Goal: Task Accomplishment & Management: Manage account settings

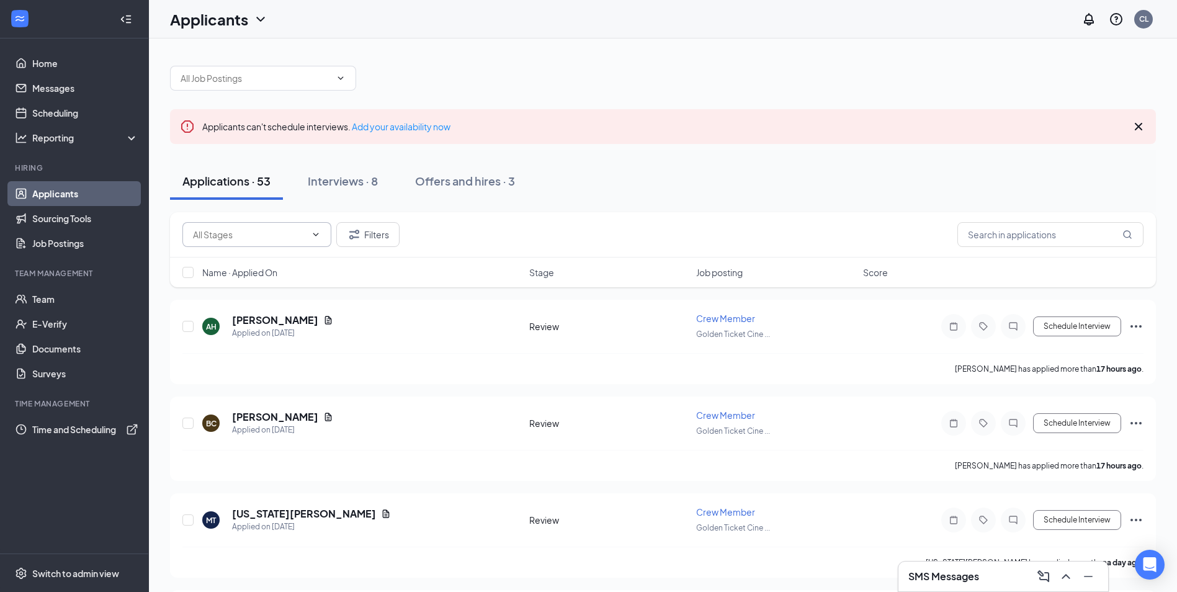
click at [320, 236] on icon "ChevronDown" at bounding box center [316, 235] width 10 height 10
click at [731, 322] on span "Crew Member" at bounding box center [725, 318] width 59 height 11
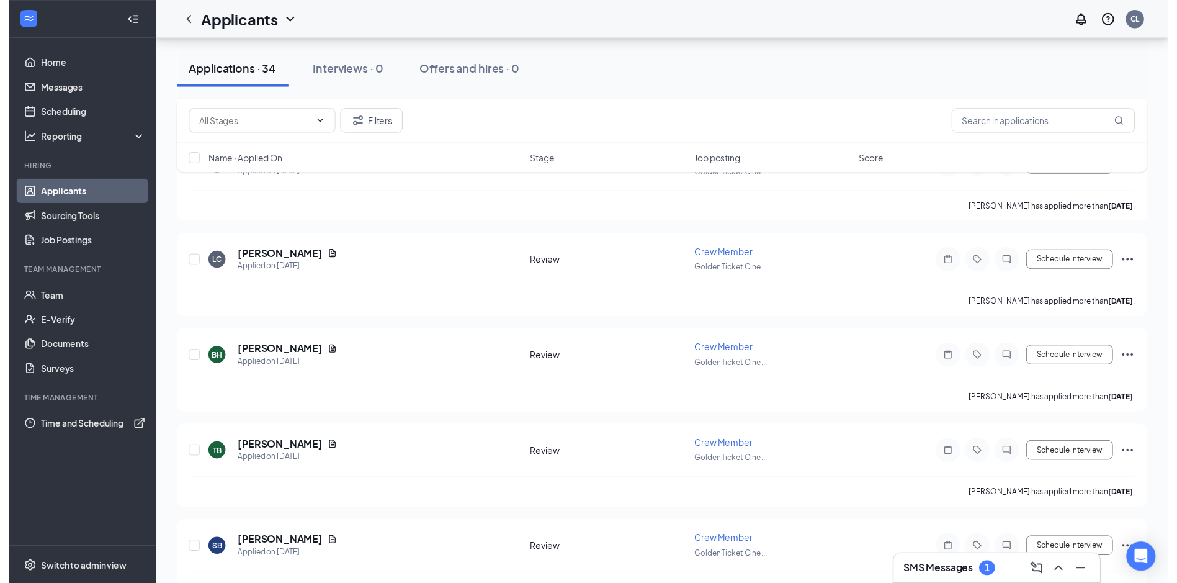
scroll to position [2965, 0]
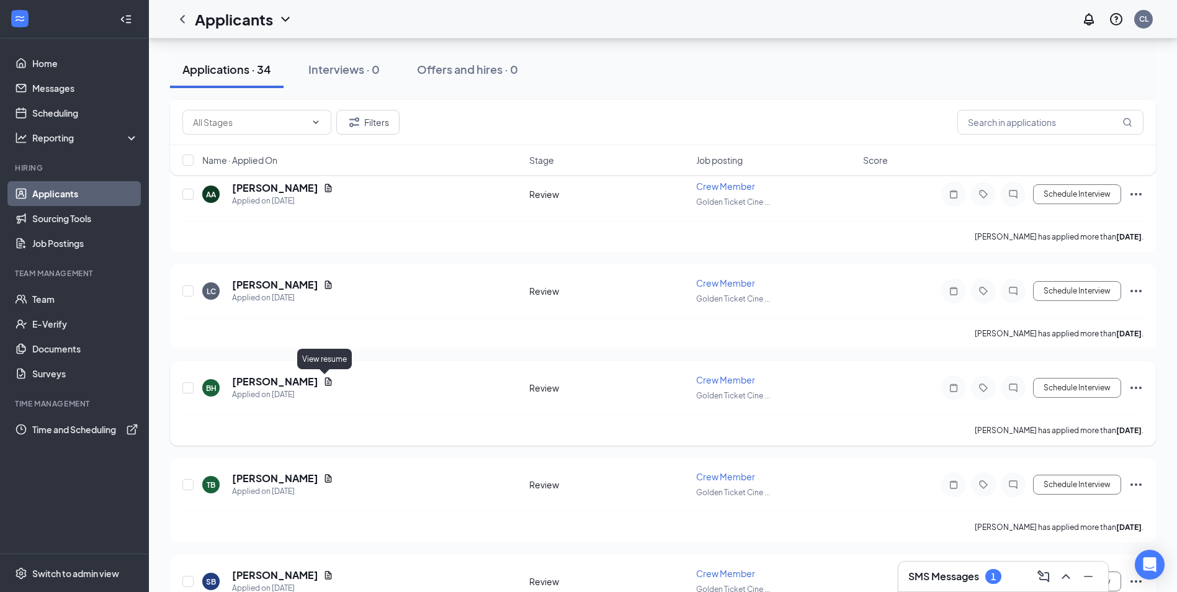
click at [323, 382] on icon "Document" at bounding box center [328, 382] width 10 height 10
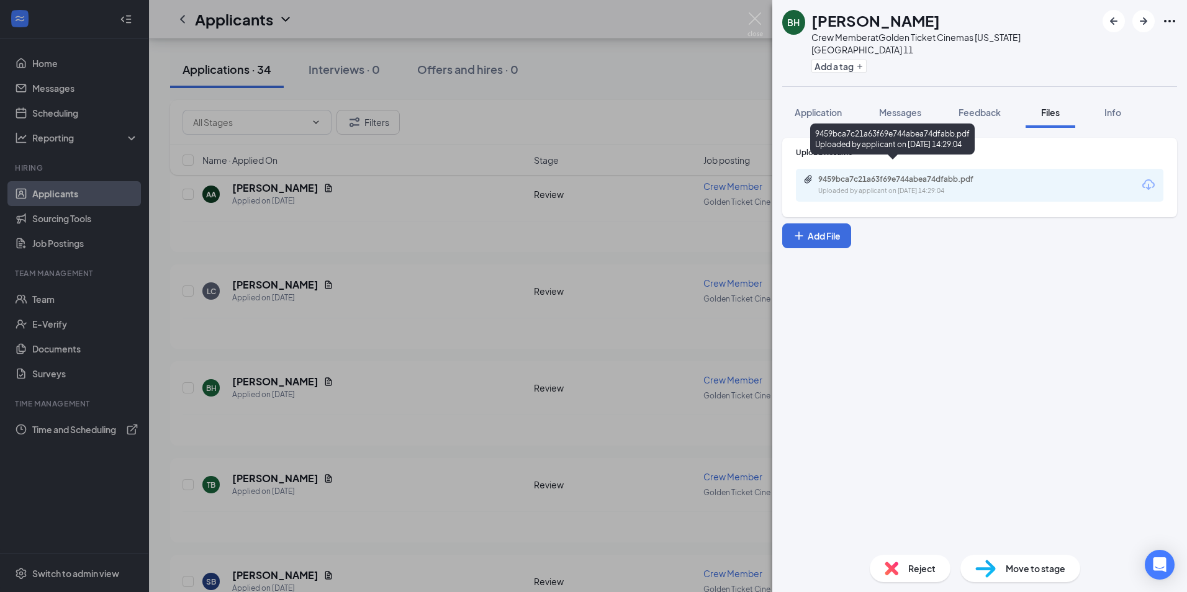
click at [856, 174] on div "9459bca7c21a63f69e744abea74dfabb.pdf Uploaded by applicant on [DATE] 14:29:04" at bounding box center [903, 185] width 201 height 22
click at [1140, 20] on icon "ArrowRight" at bounding box center [1143, 20] width 7 height 7
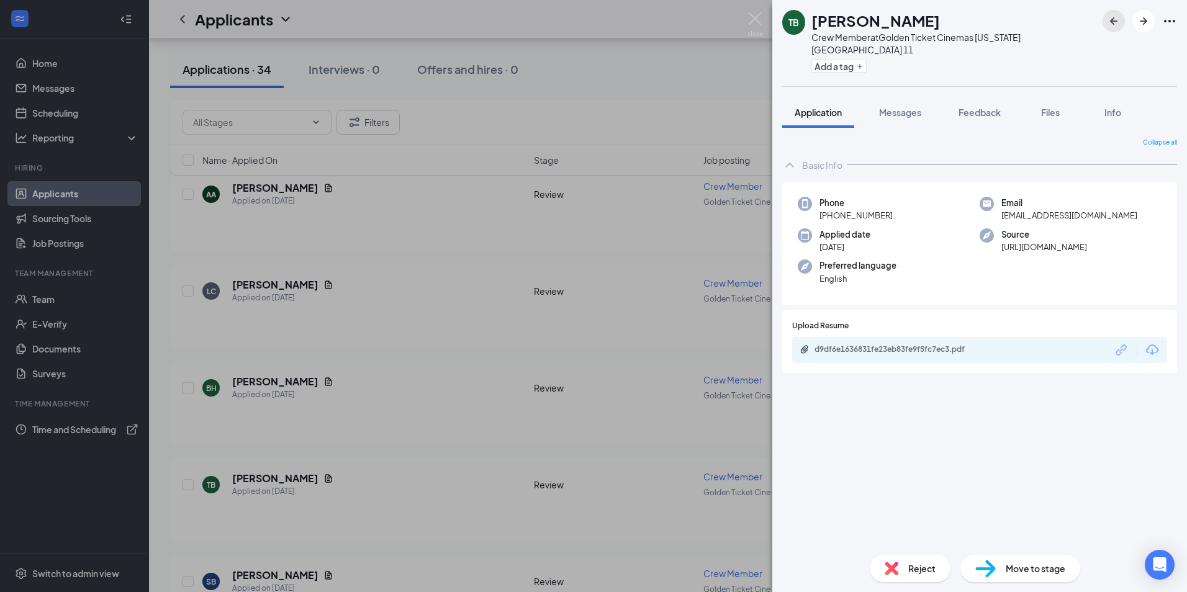
click at [1114, 21] on icon "ArrowLeftNew" at bounding box center [1113, 20] width 7 height 7
click at [1115, 22] on icon "ArrowLeftNew" at bounding box center [1113, 20] width 7 height 7
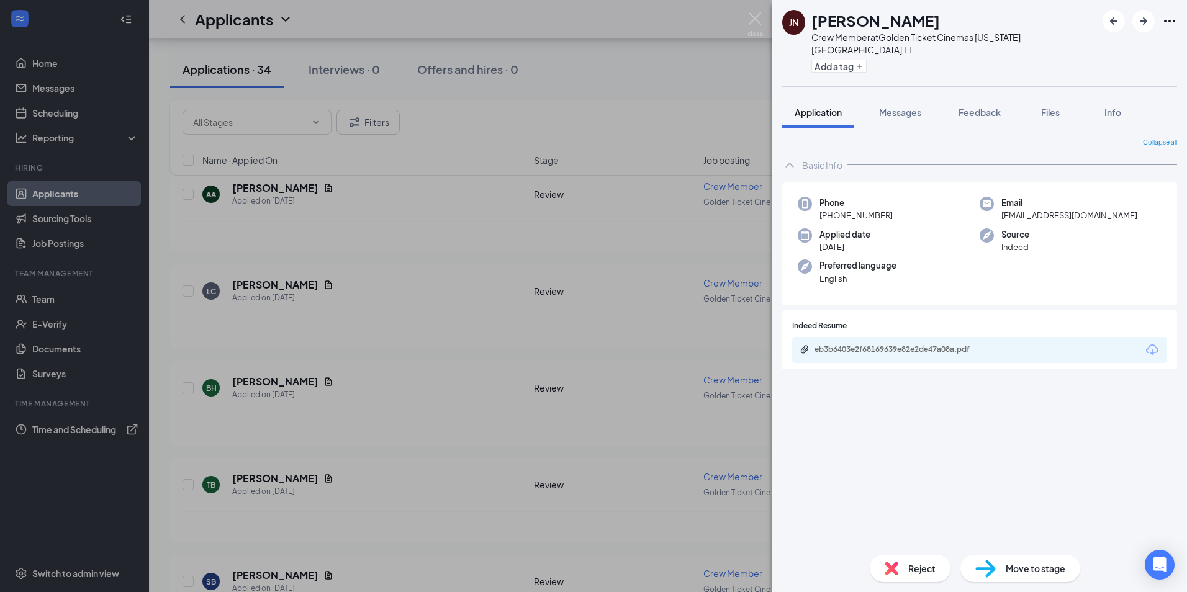
click at [382, 232] on div "JN [PERSON_NAME] Crew Member at Golden Ticket Cinemas [US_STATE][GEOGRAPHIC_DAT…" at bounding box center [593, 296] width 1187 height 592
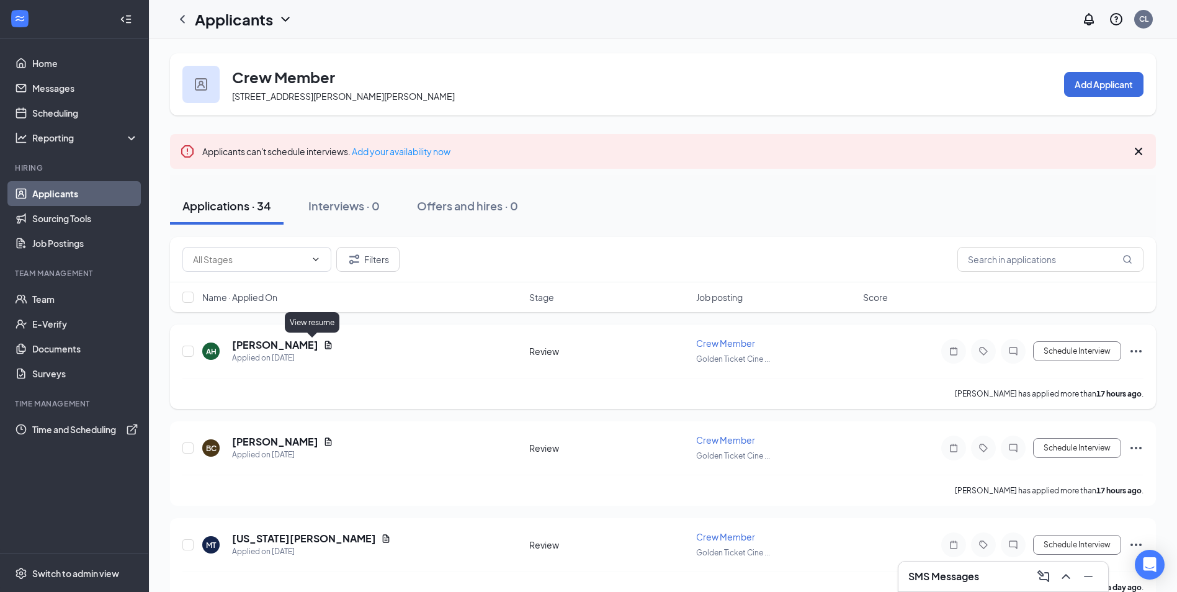
click at [325, 344] on icon "Document" at bounding box center [328, 345] width 7 height 8
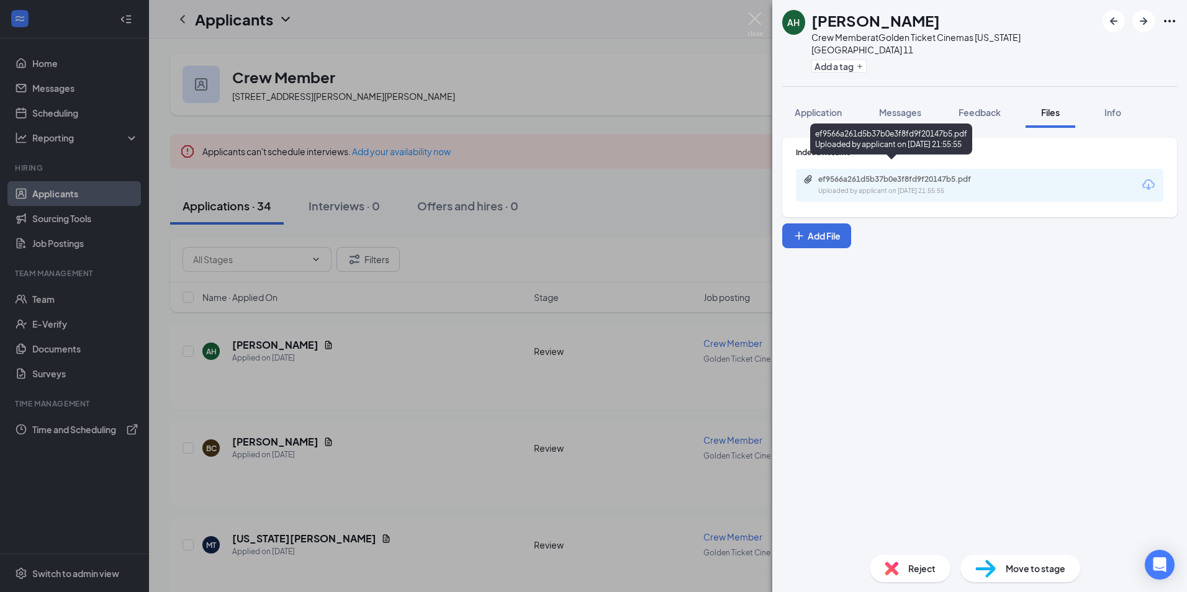
click at [863, 186] on div "Uploaded by applicant on [DATE] 21:55:55" at bounding box center [911, 191] width 186 height 10
click at [1140, 24] on icon "ArrowRight" at bounding box center [1143, 21] width 15 height 15
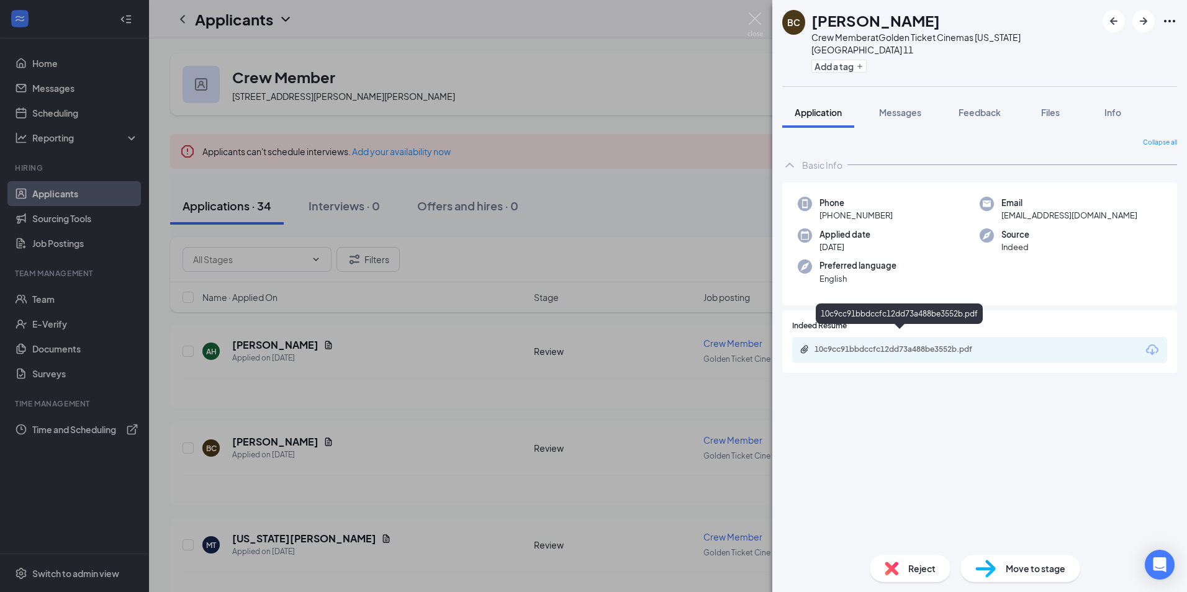
click at [885, 344] on div "10c9cc91bbdccfc12dd73a488be3552b.pdf" at bounding box center [901, 349] width 174 height 10
click at [1140, 20] on icon "ArrowRight" at bounding box center [1143, 21] width 15 height 15
click at [870, 344] on div "506cd46abb966e4a9ac595b90db34f3c.pdf" at bounding box center [899, 350] width 201 height 12
click at [460, 90] on div "MT [US_STATE][PERSON_NAME] Crew Member at Golden Ticket Cinemas [US_STATE][GEOG…" at bounding box center [593, 296] width 1187 height 592
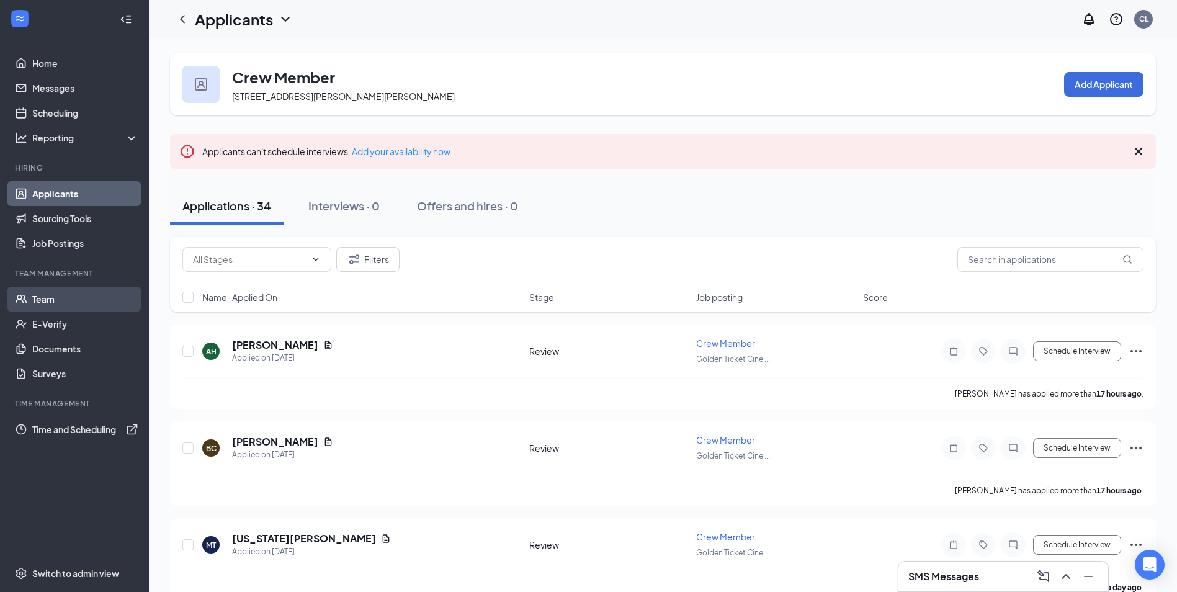
click at [45, 305] on link "Team" at bounding box center [85, 299] width 106 height 25
